Goal: Find specific page/section: Find specific page/section

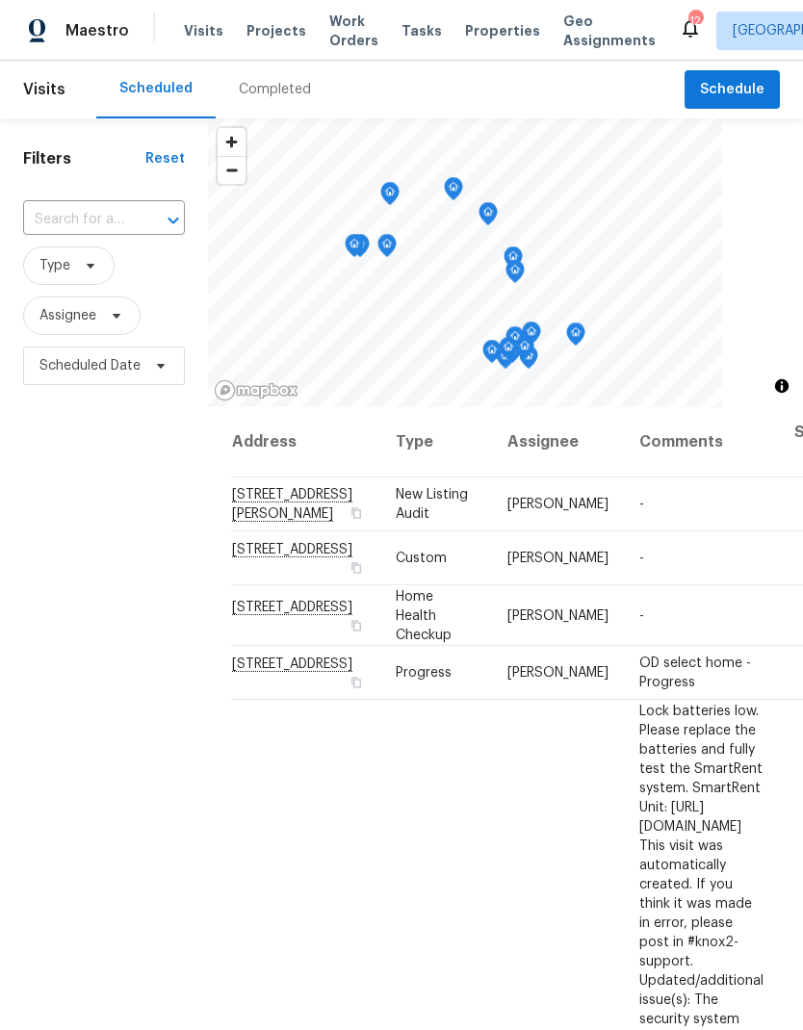
click at [269, 93] on div "Completed" at bounding box center [275, 89] width 72 height 19
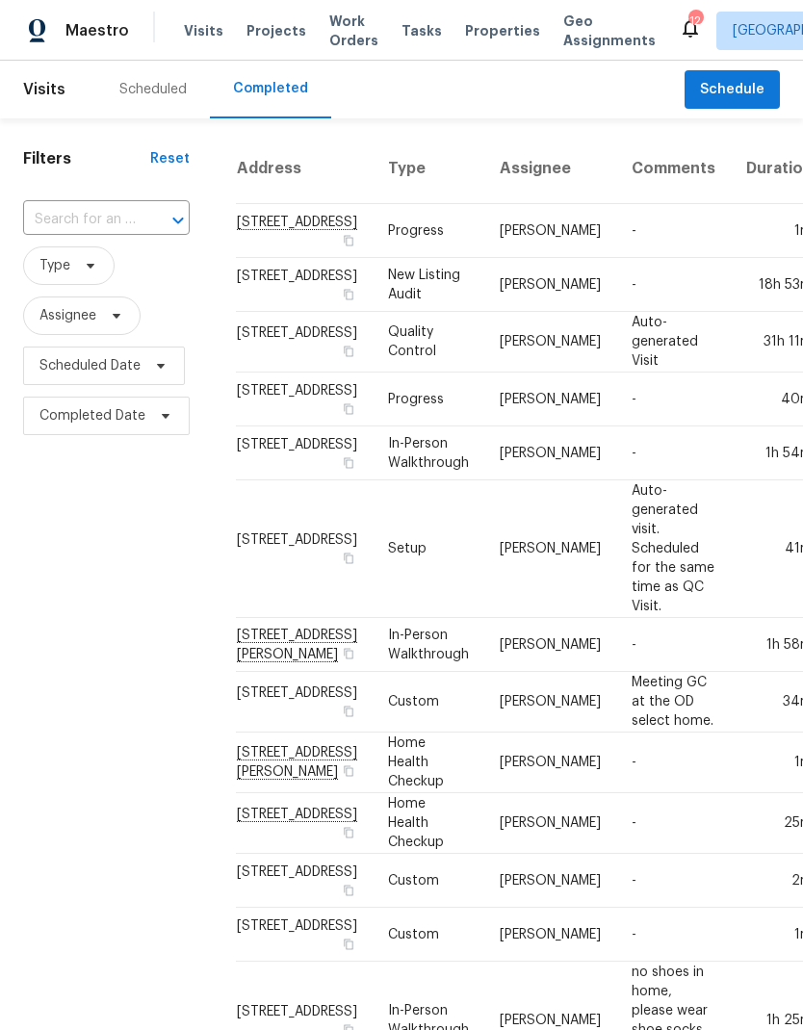
click at [165, 95] on div "Scheduled" at bounding box center [152, 89] width 67 height 19
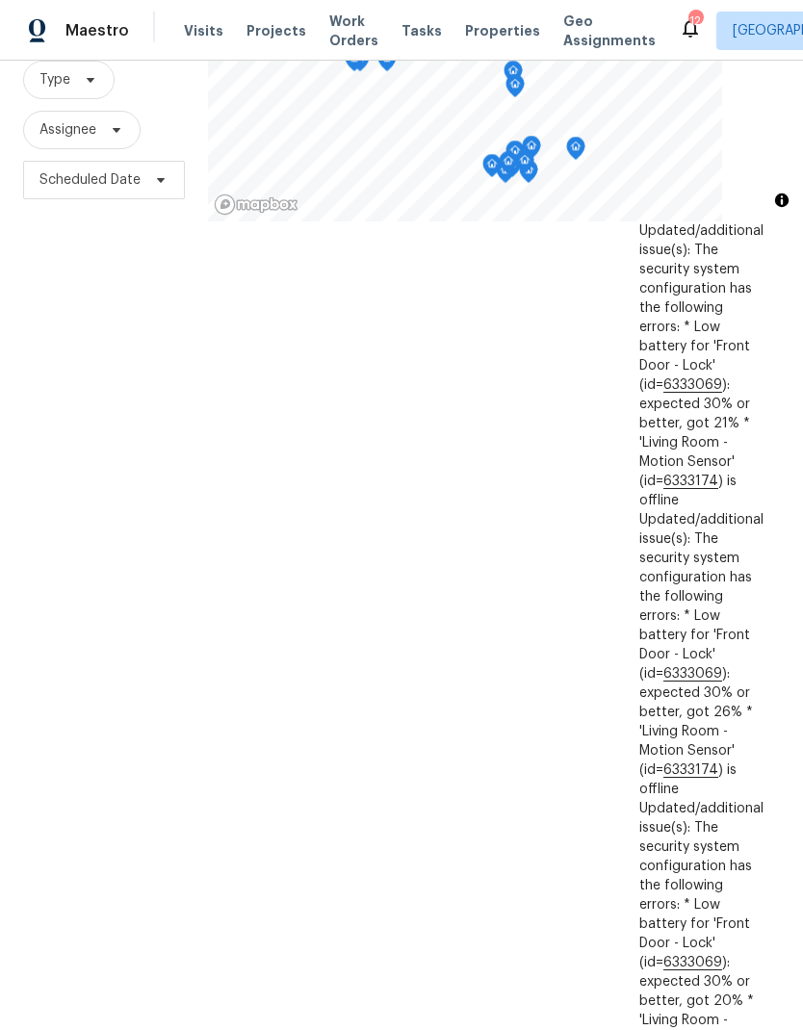
click at [486, 36] on span "Properties" at bounding box center [502, 30] width 75 height 19
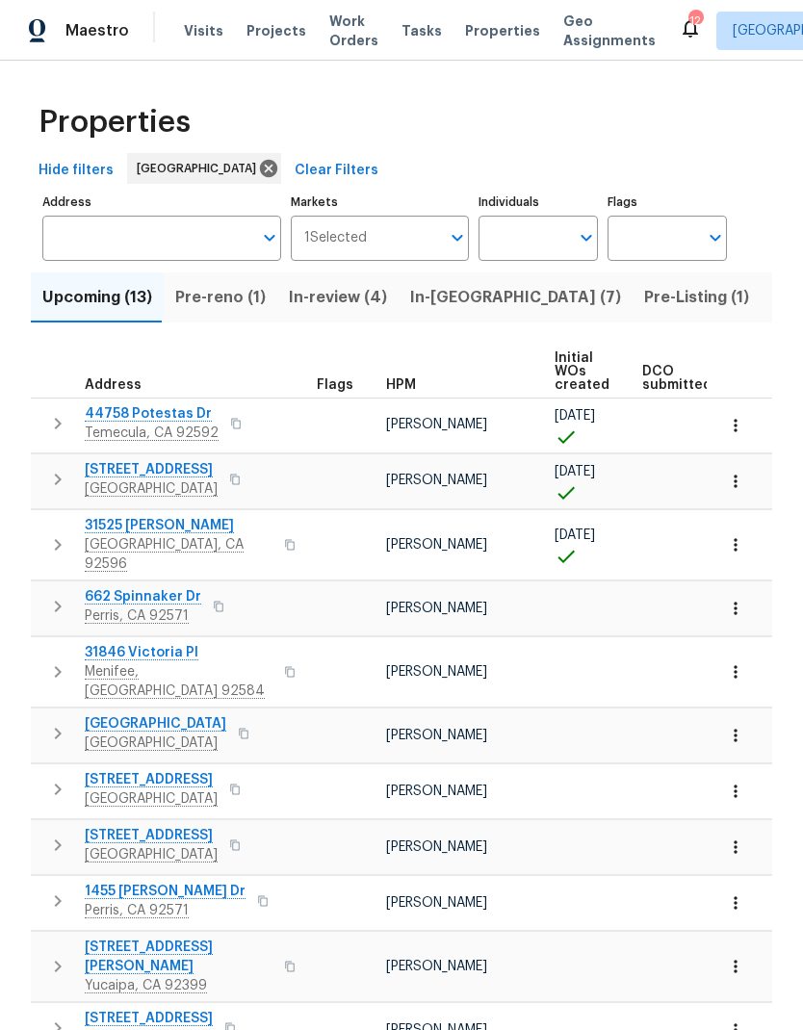
click at [535, 239] on input "Individuals" at bounding box center [523, 238] width 90 height 45
type input "[PERSON_NAME]"
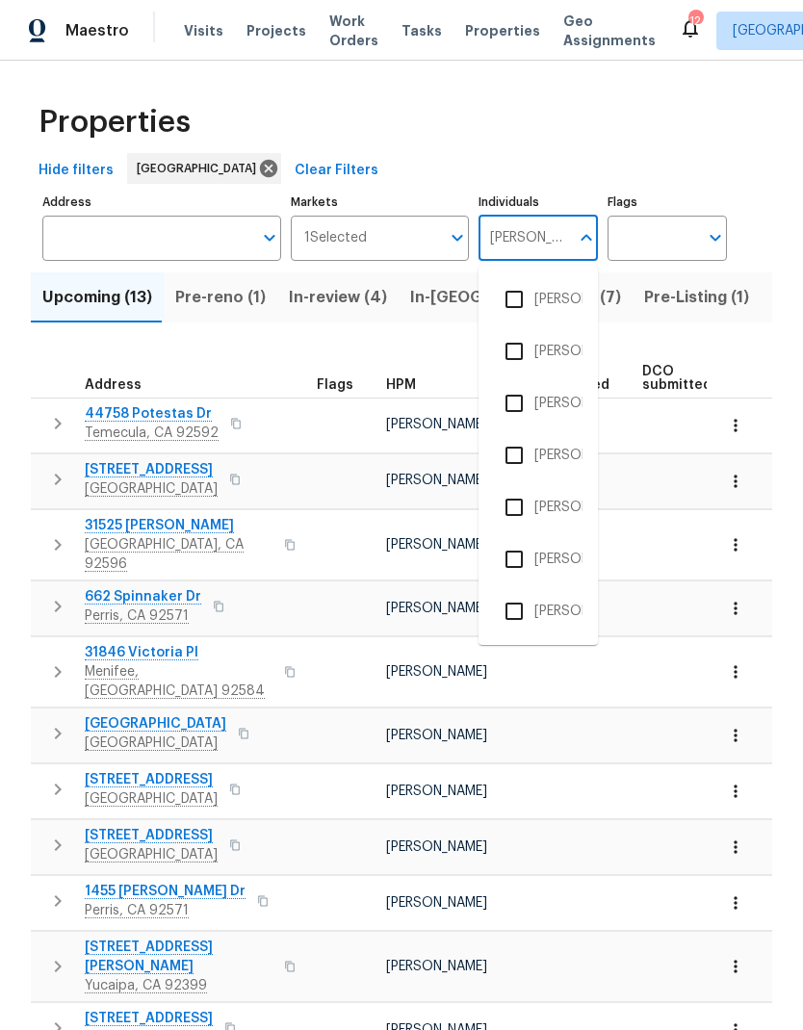
click at [551, 403] on li "[PERSON_NAME]" at bounding box center [538, 403] width 89 height 40
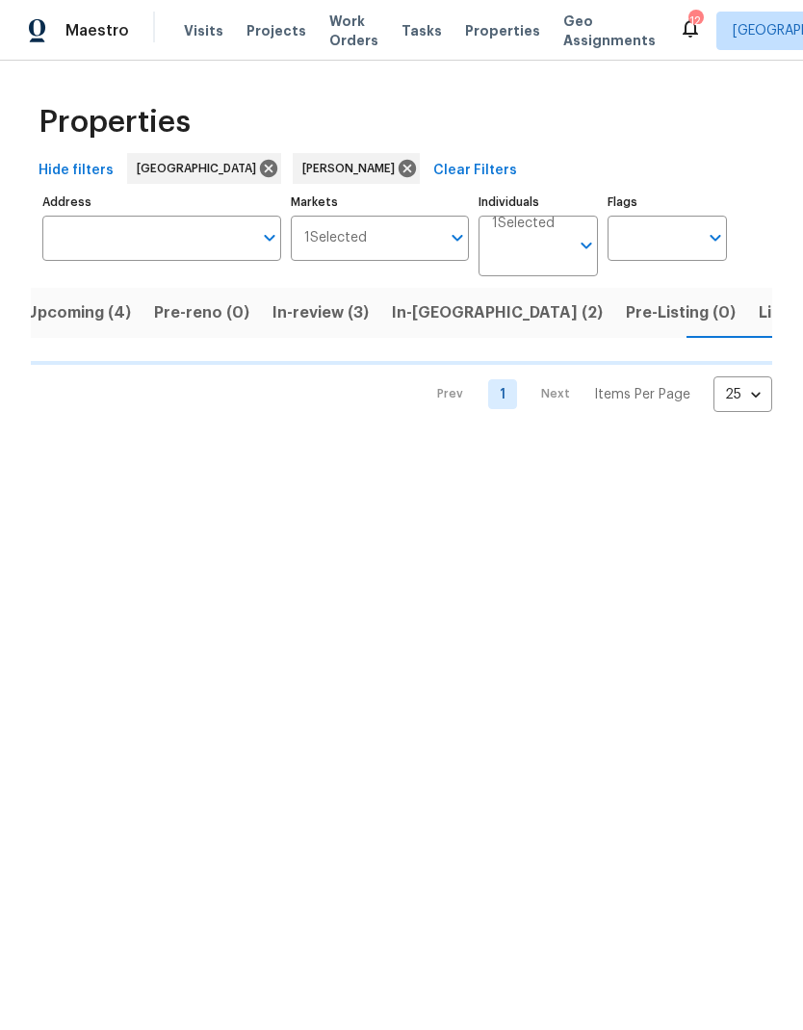
scroll to position [0, 25]
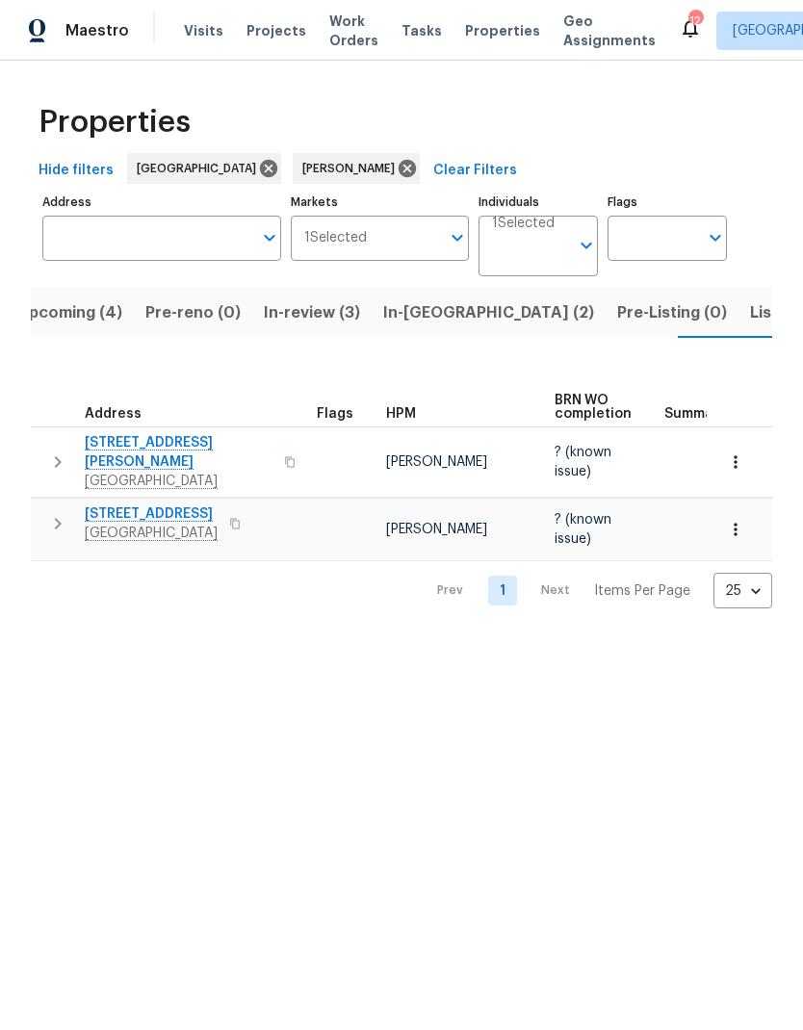
click at [750, 324] on span "Listed (1)" at bounding box center [784, 312] width 69 height 27
